Goal: Book appointment/travel/reservation

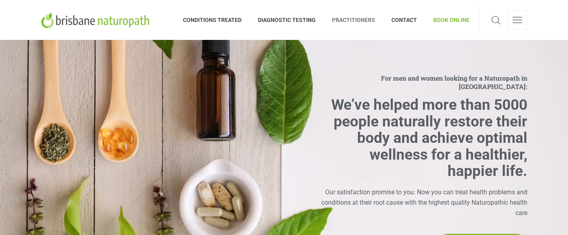
click at [362, 17] on span "PRACTITIONERS" at bounding box center [353, 20] width 59 height 13
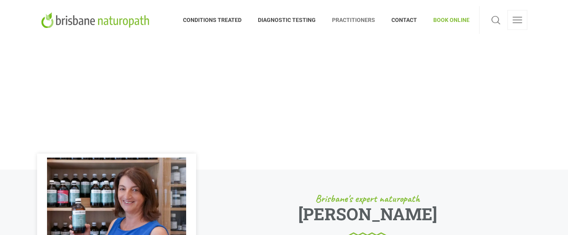
click at [462, 18] on span "BOOK ONLINE" at bounding box center [447, 20] width 44 height 13
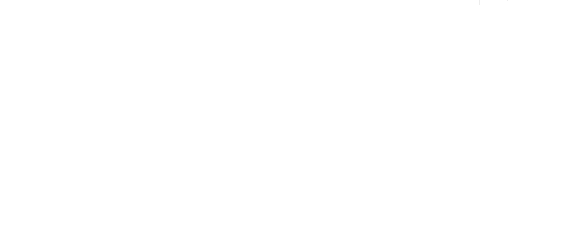
scroll to position [51, 0]
